Goal: Information Seeking & Learning: Learn about a topic

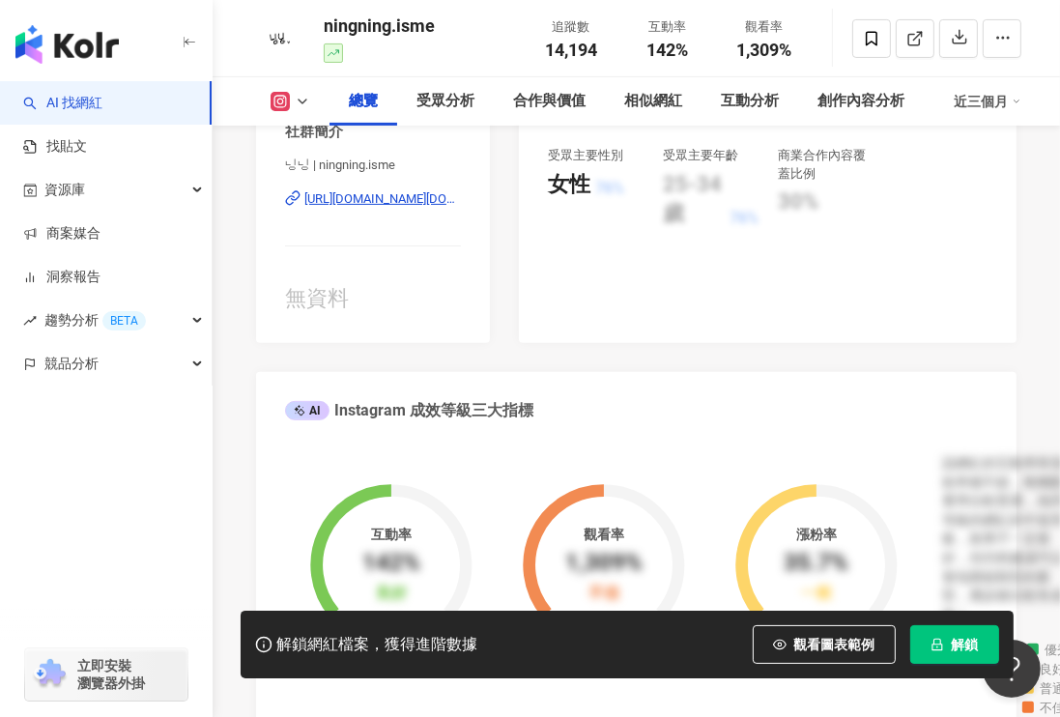
click at [396, 200] on div "https://www.instagram.com/ningning.isme/" at bounding box center [382, 198] width 156 height 17
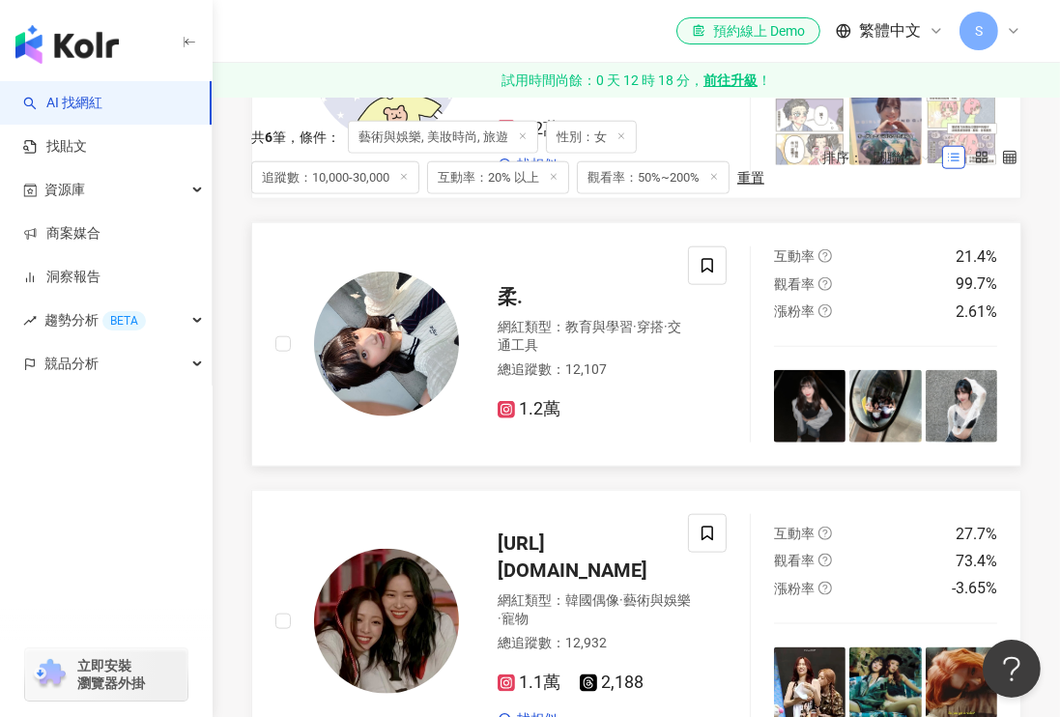
scroll to position [1739, 0]
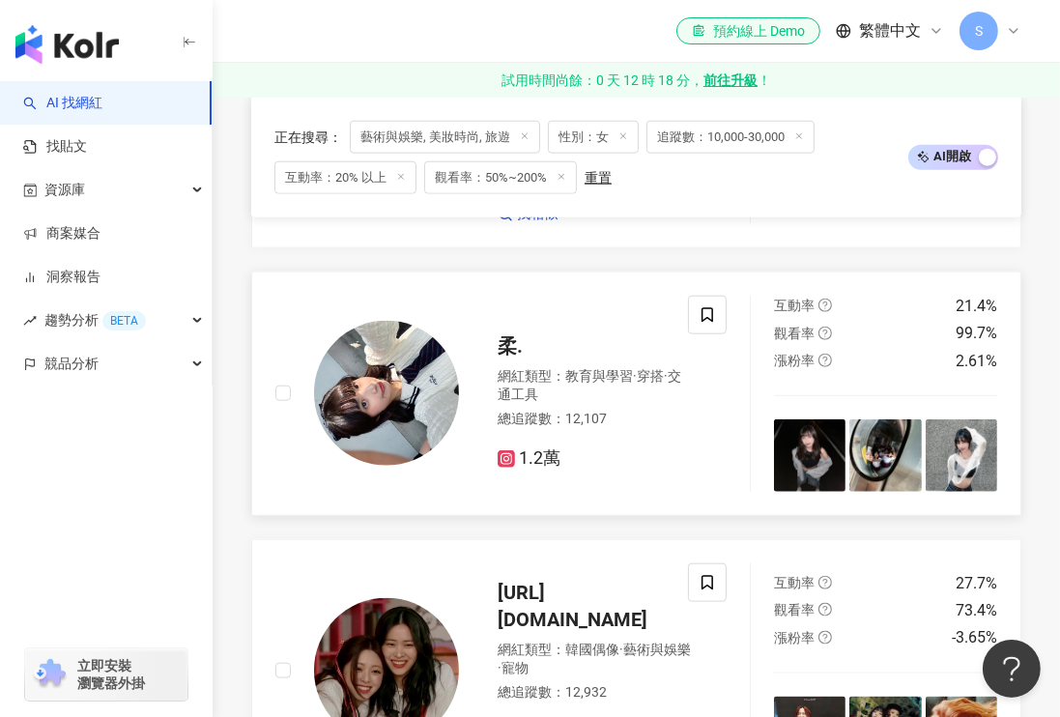
click at [505, 405] on div "網紅類型 ： 教育與學習 · 穿搭 · 交通工具" at bounding box center [595, 386] width 196 height 38
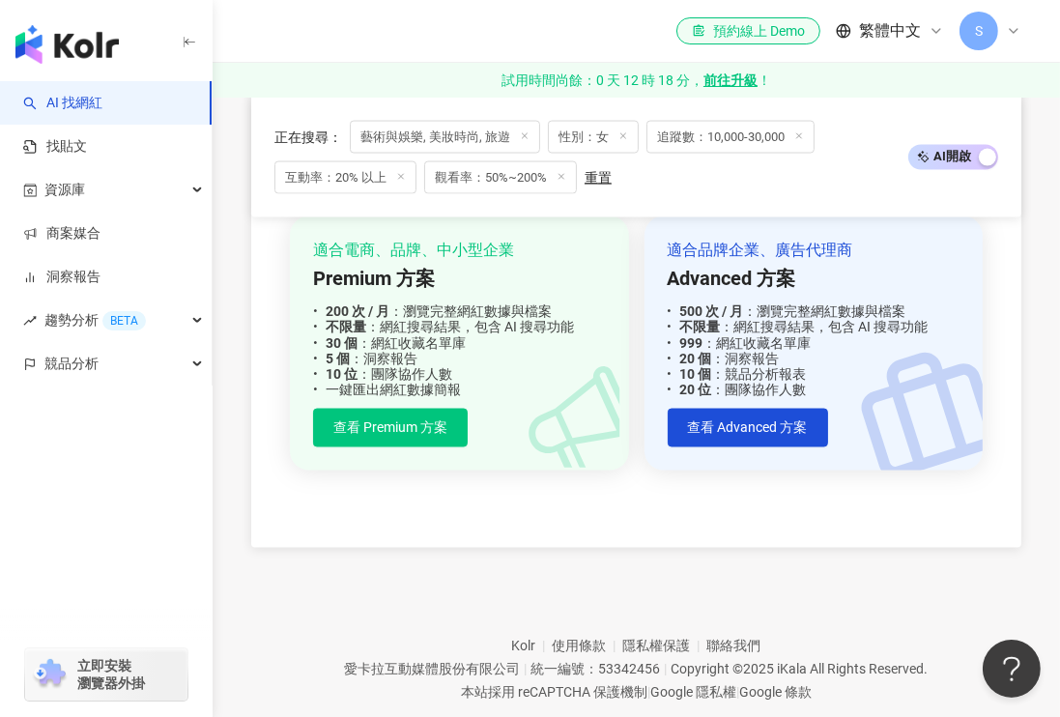
scroll to position [2657, 0]
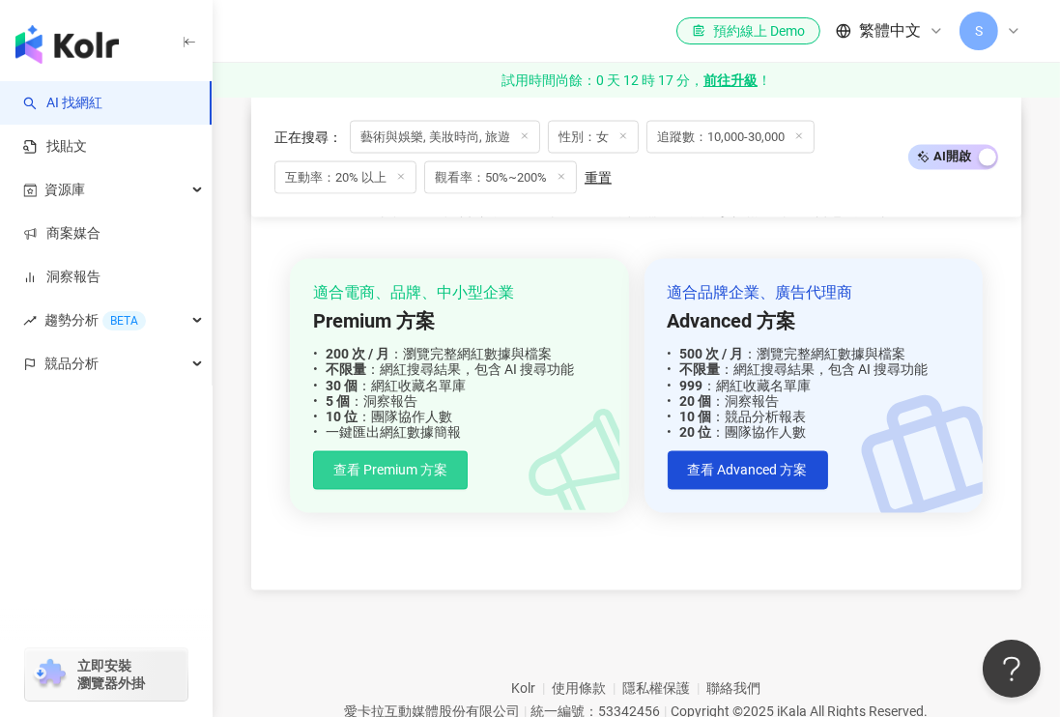
click at [412, 478] on span "查看 Premium 方案" at bounding box center [390, 470] width 114 height 15
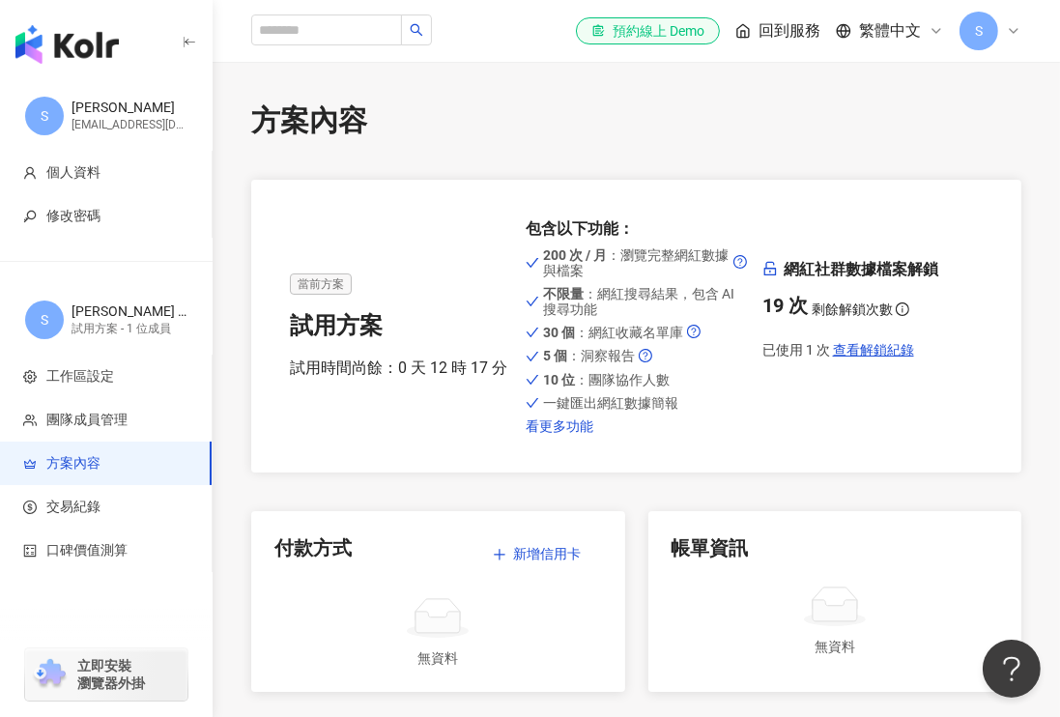
click at [565, 431] on link "看更多功能" at bounding box center [636, 425] width 220 height 15
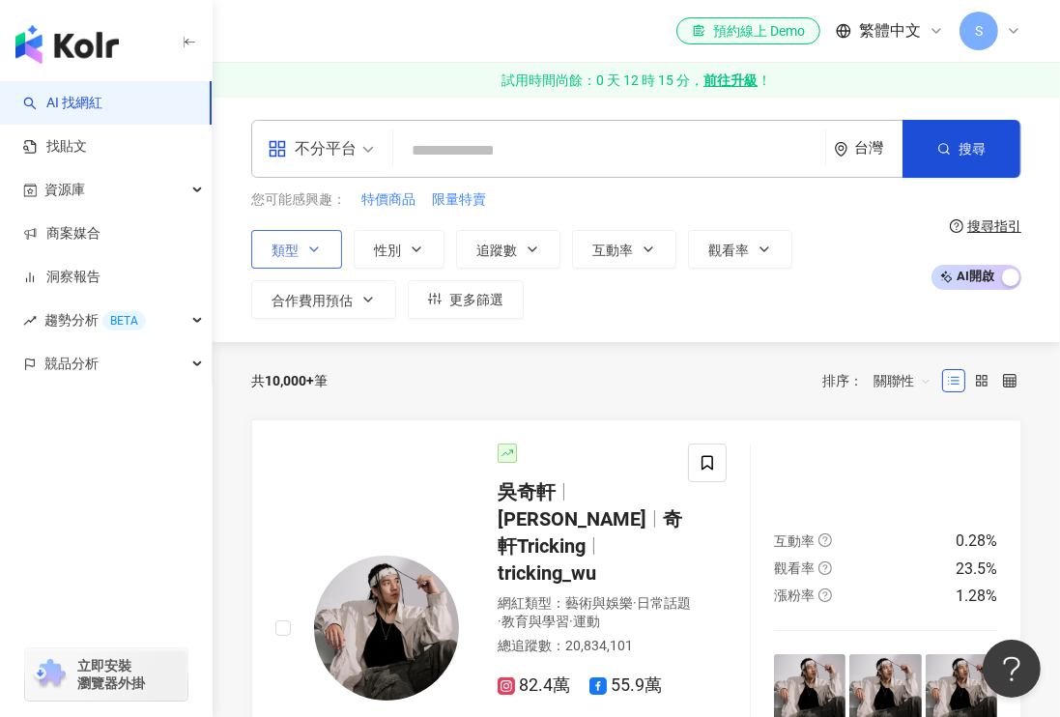
click at [316, 245] on icon "button" at bounding box center [313, 249] width 15 height 15
